Goal: Task Accomplishment & Management: Use online tool/utility

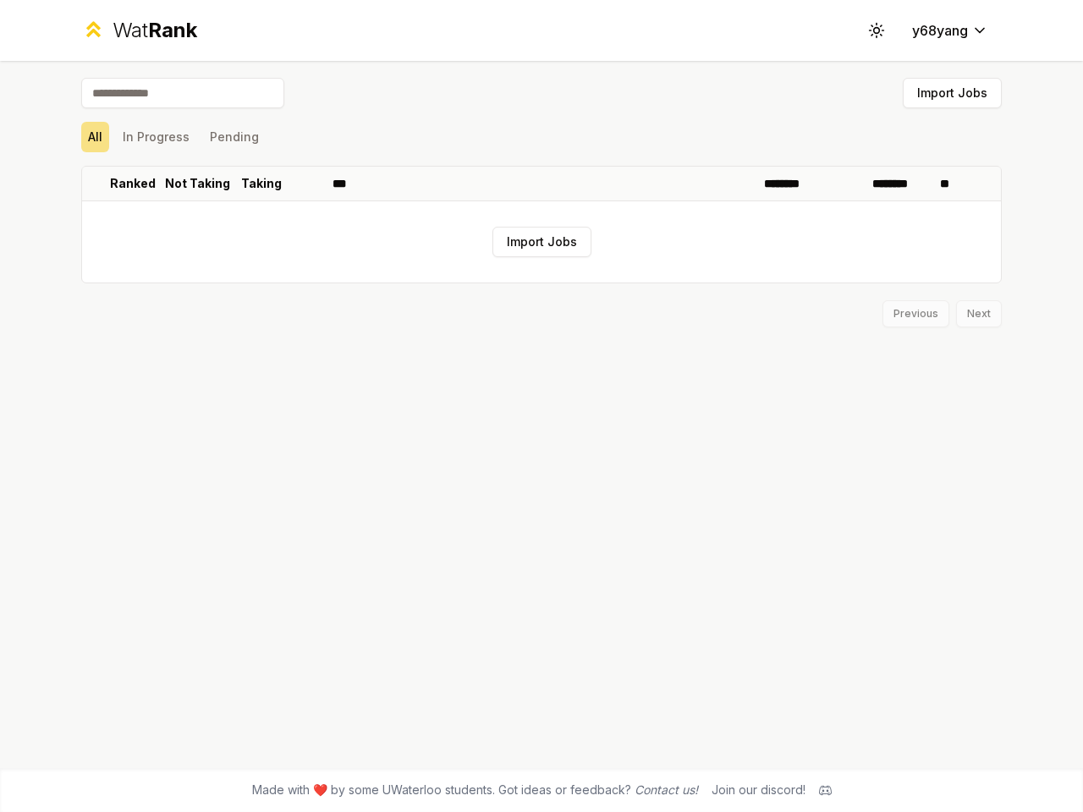
click at [876, 30] on icon at bounding box center [876, 30] width 16 height 16
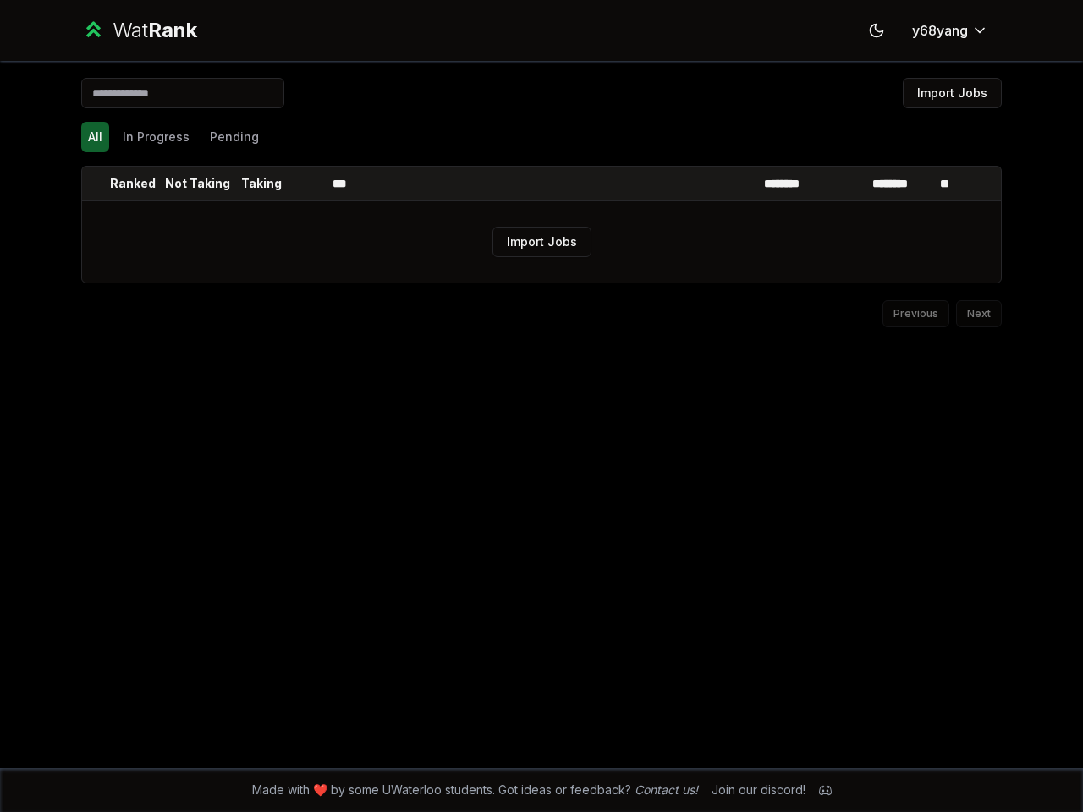
click at [952, 93] on button "Import Jobs" at bounding box center [952, 93] width 99 height 30
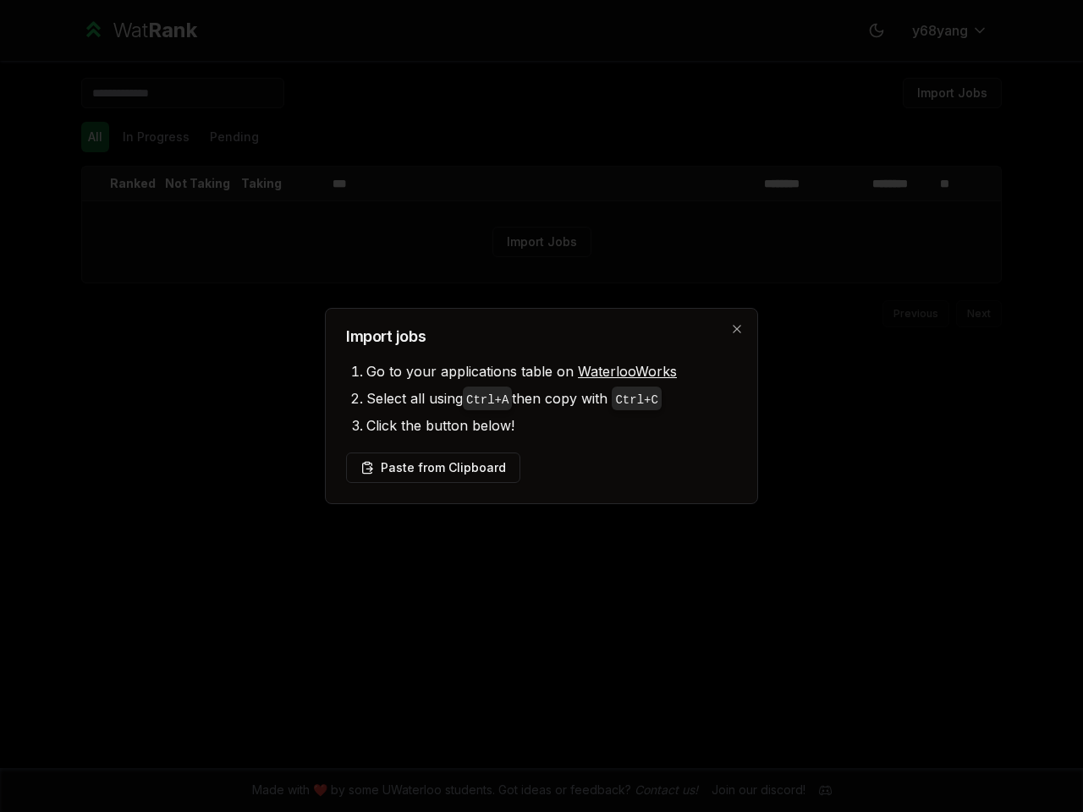
click at [156, 137] on div at bounding box center [541, 406] width 1083 height 812
click at [233, 137] on div at bounding box center [541, 406] width 1083 height 812
click at [96, 184] on div at bounding box center [541, 406] width 1083 height 812
click at [133, 184] on p "Ranked" at bounding box center [133, 183] width 46 height 17
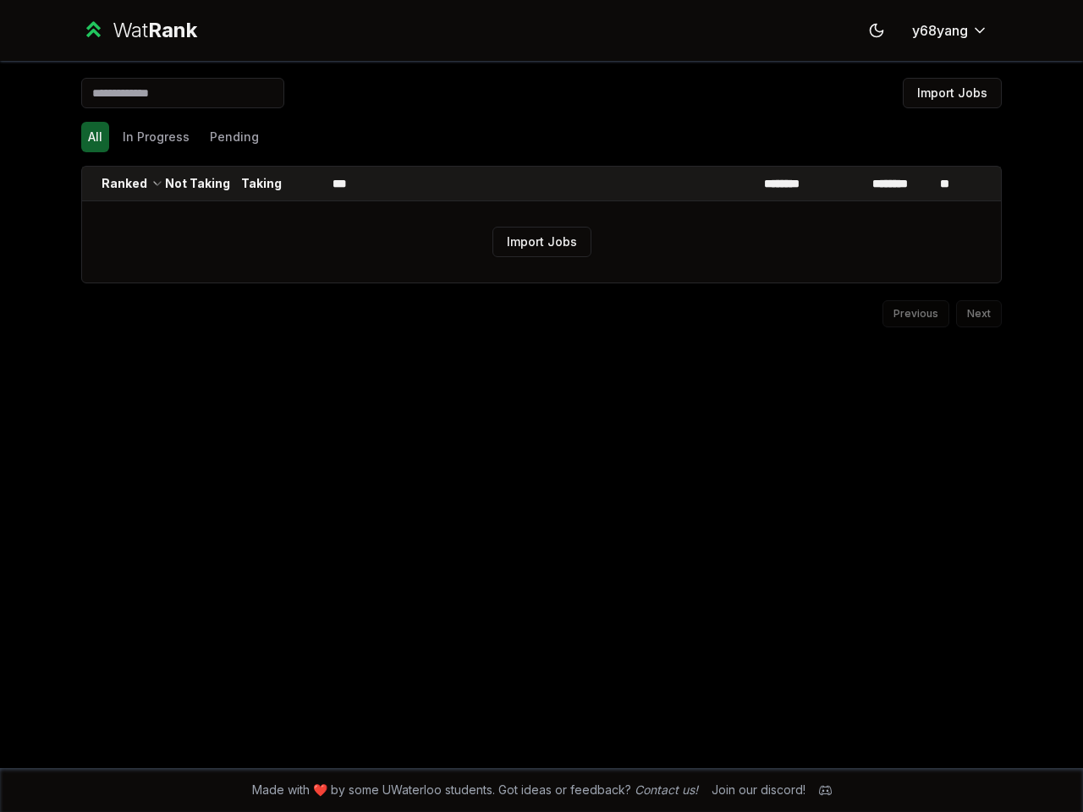
click at [197, 184] on p "Not Taking" at bounding box center [197, 183] width 65 height 17
click at [261, 184] on p "Taking" at bounding box center [261, 183] width 41 height 17
click at [305, 184] on th at bounding box center [305, 184] width 41 height 34
